Goal: Information Seeking & Learning: Learn about a topic

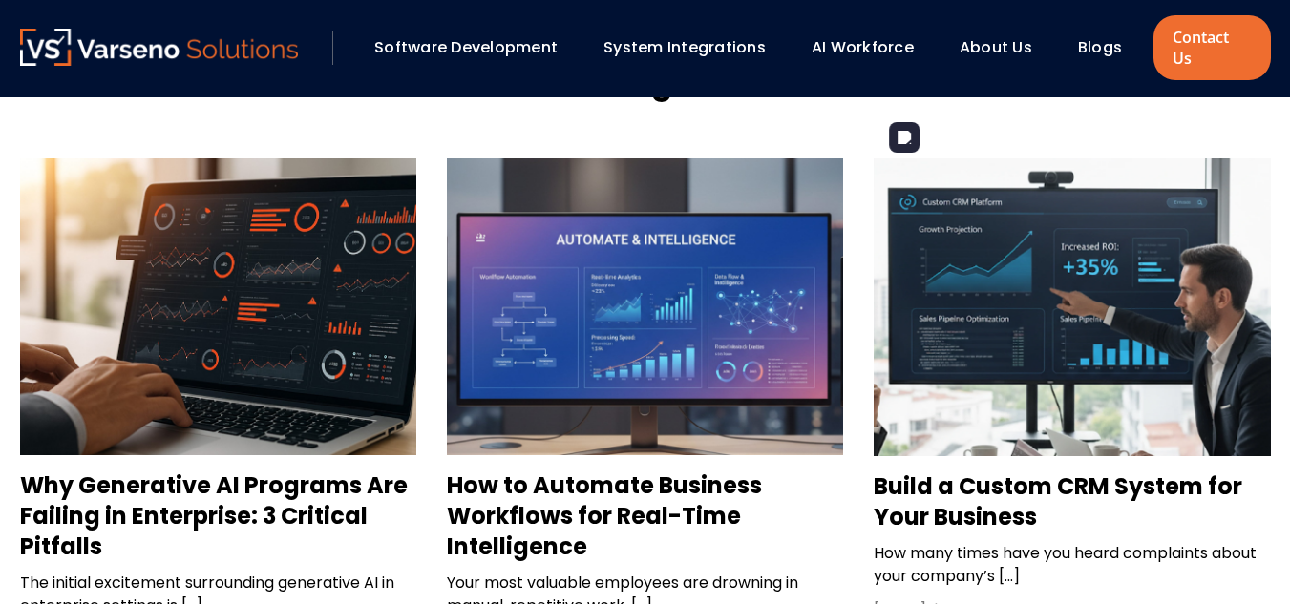
scroll to position [1765, 0]
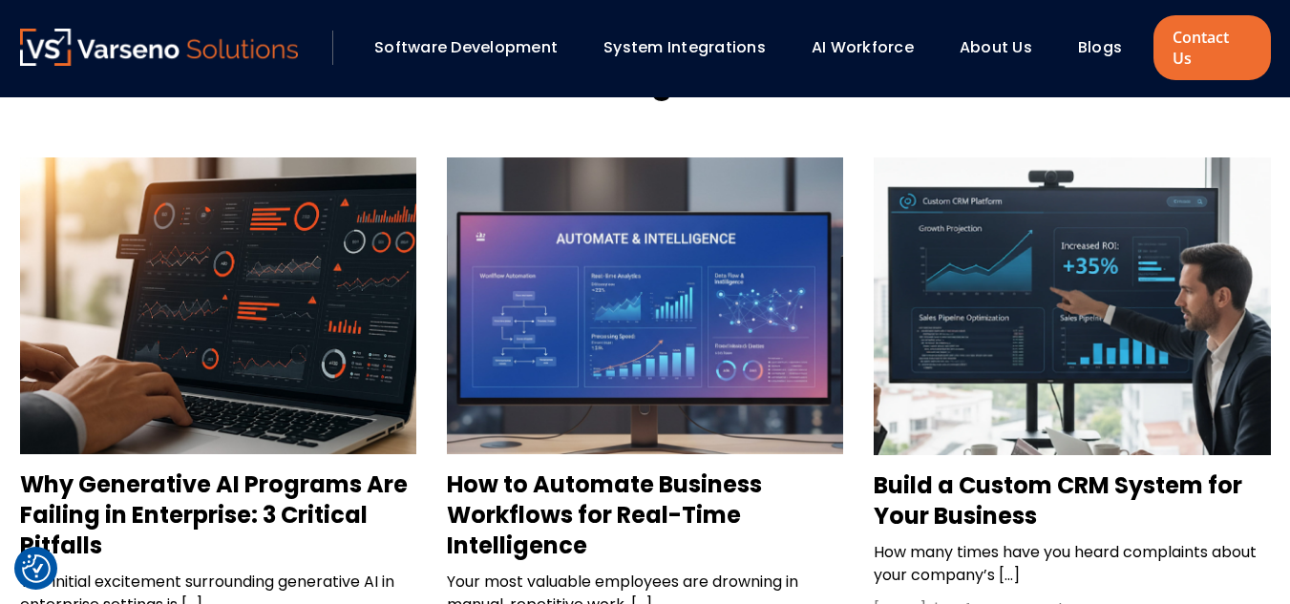
click at [344, 470] on h3 "Why Generative AI Programs Are Failing in Enterprise: 3 Critical Pitfalls" at bounding box center [218, 516] width 396 height 92
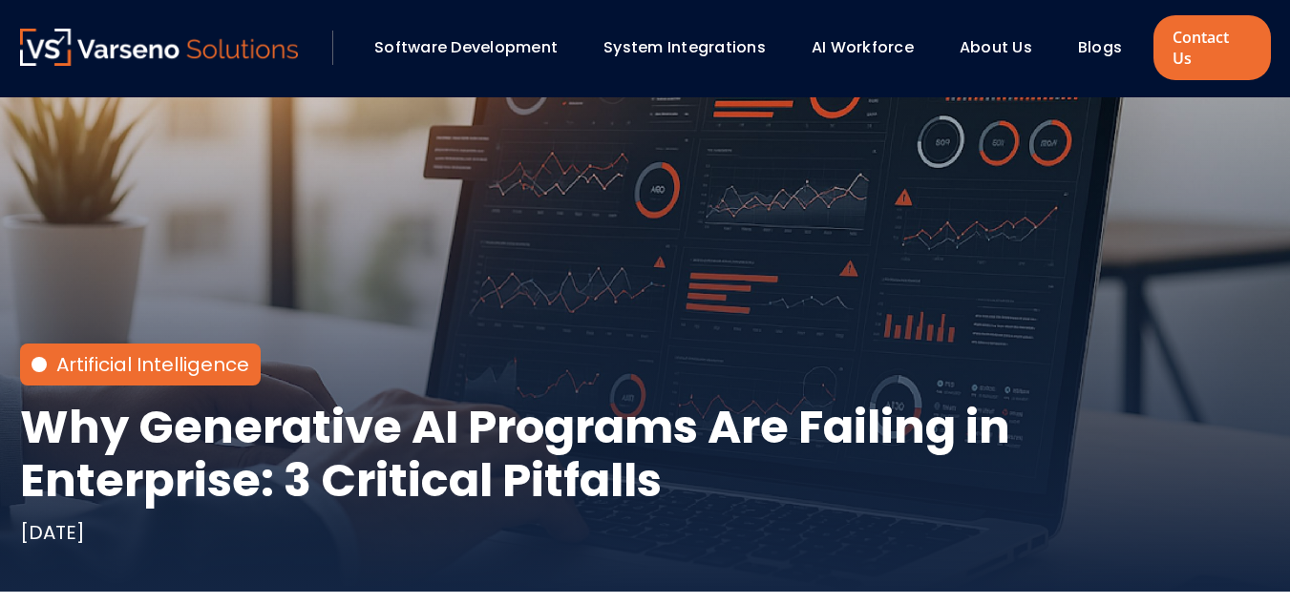
scroll to position [127, 0]
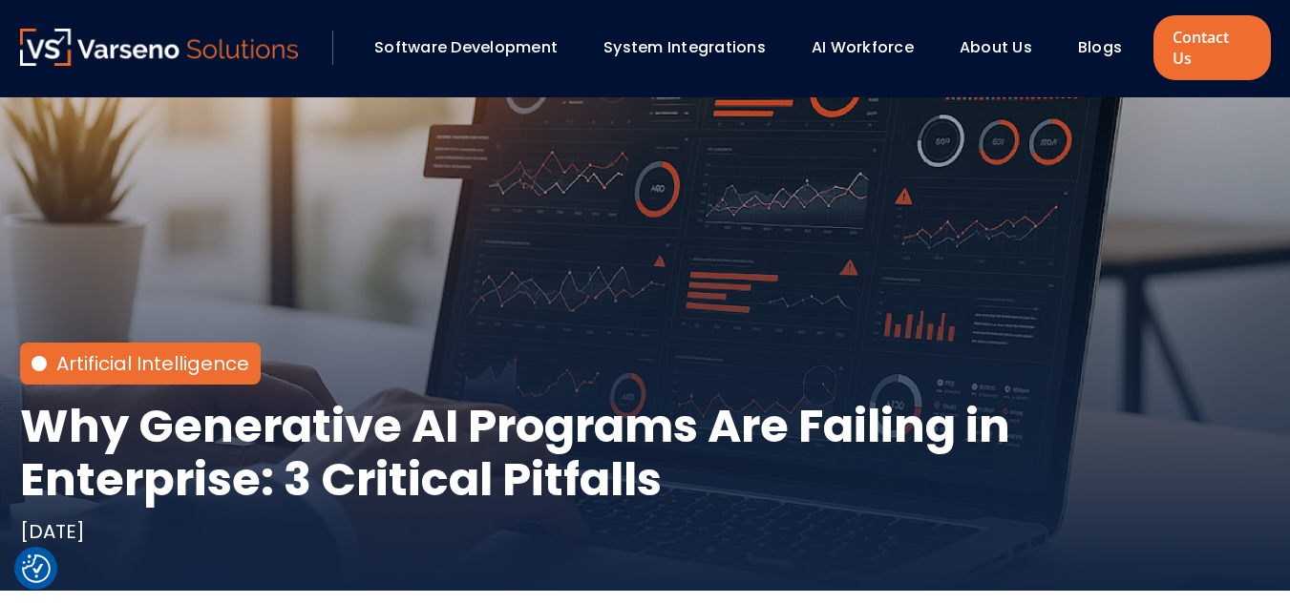
click at [278, 425] on h1 "Why Generative AI Programs Are Failing in Enterprise: 3 Critical Pitfalls" at bounding box center [645, 453] width 1251 height 107
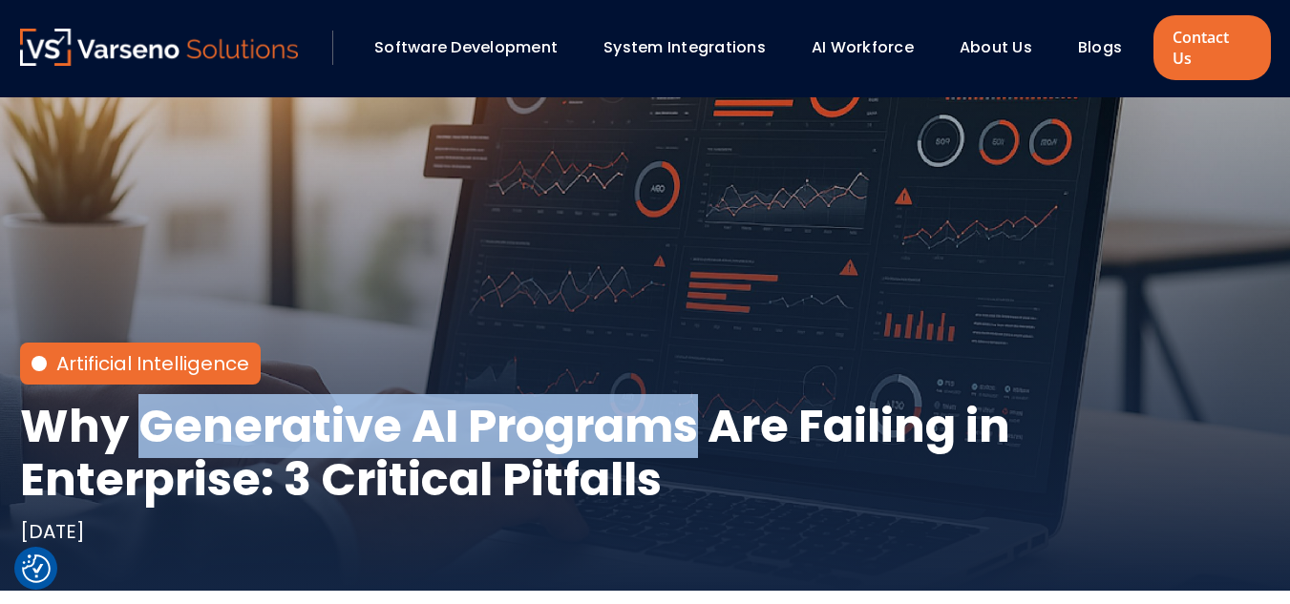
drag, startPoint x: 278, startPoint y: 425, endPoint x: 532, endPoint y: 408, distance: 254.6
click at [532, 408] on h1 "Why Generative AI Programs Are Failing in Enterprise: 3 Critical Pitfalls" at bounding box center [645, 453] width 1251 height 107
copy h1 "Generative AI Programs"
